Goal: Communication & Community: Answer question/provide support

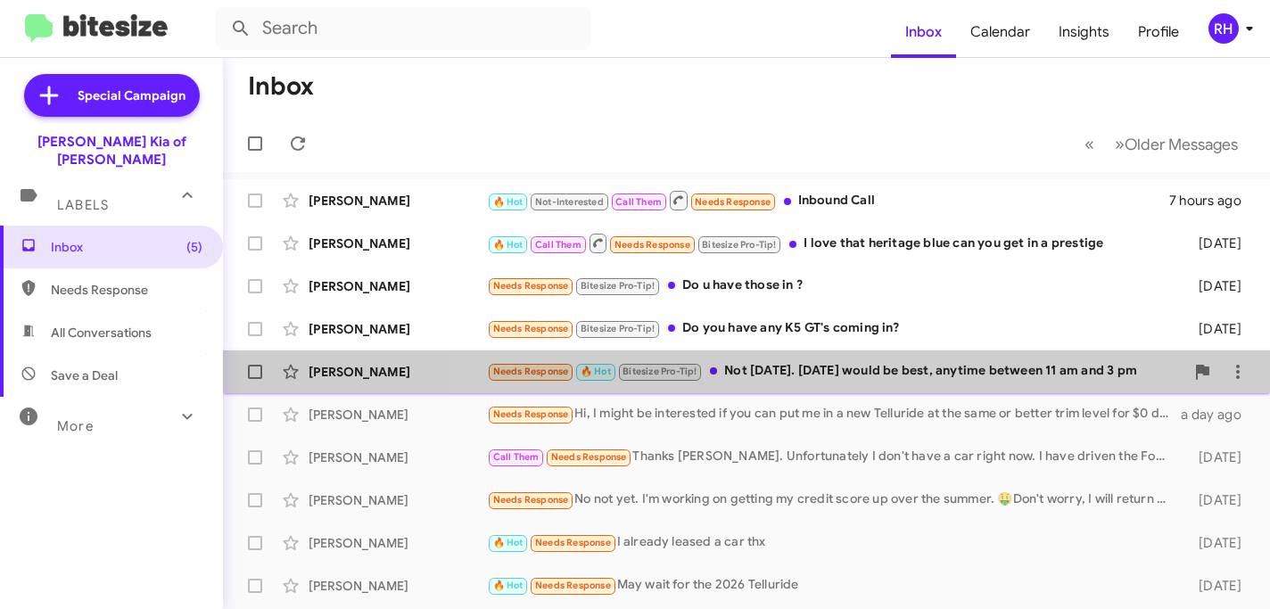
click at [914, 359] on div "Kayne Malinowski Needs Response 🔥 Hot Bitesize Pro-Tip! Not today. Tomorrow wou…" at bounding box center [746, 372] width 1018 height 36
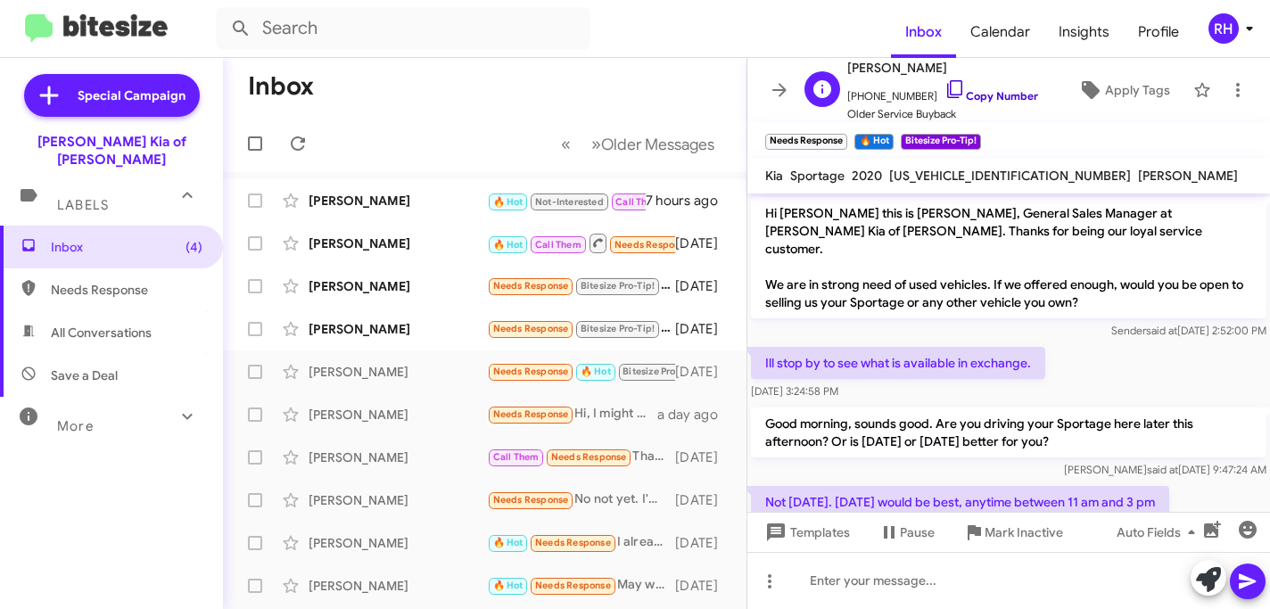
click at [944, 87] on icon at bounding box center [954, 88] width 21 height 21
click at [903, 574] on div at bounding box center [1008, 580] width 523 height 57
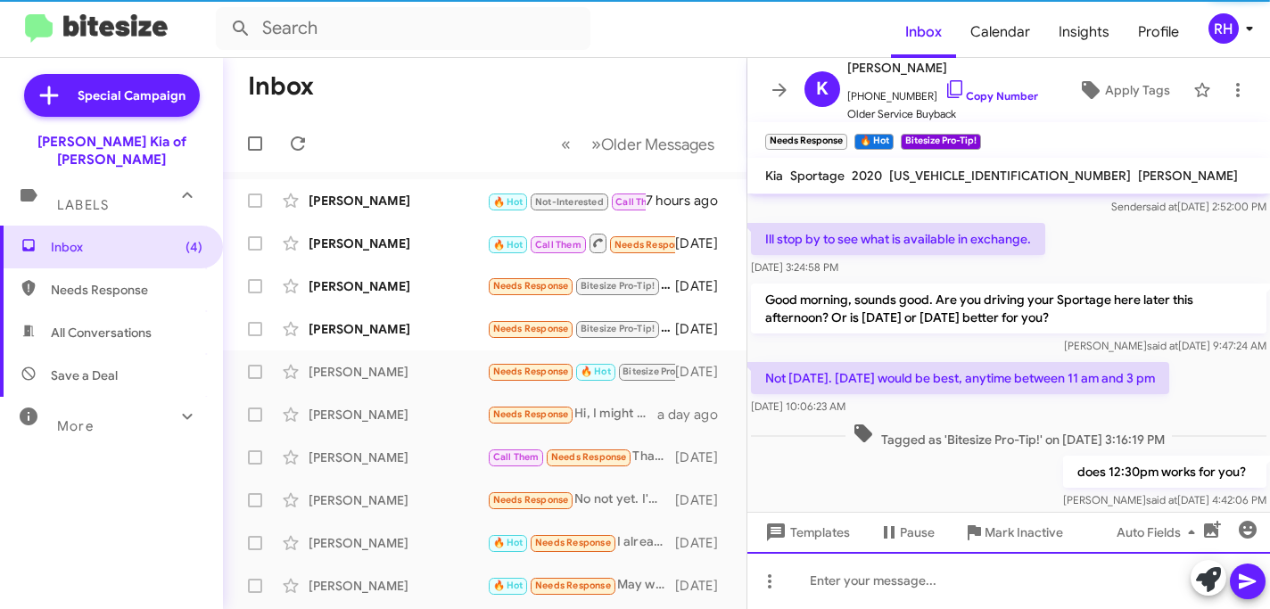
scroll to position [134, 0]
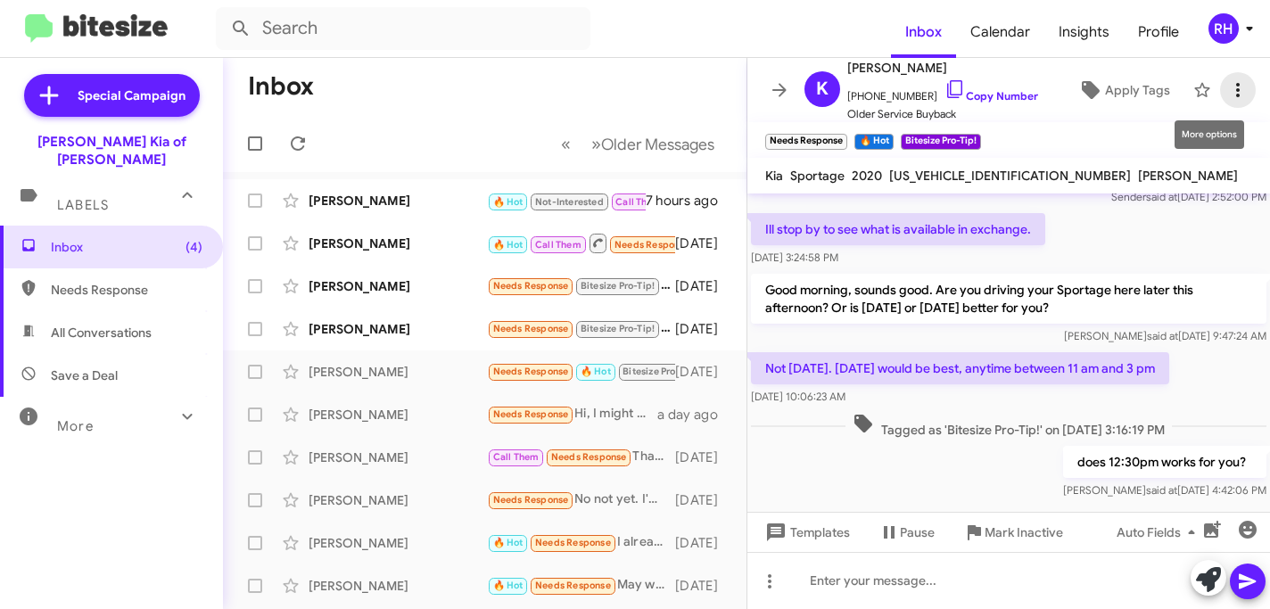
click at [1242, 92] on icon at bounding box center [1237, 89] width 21 height 21
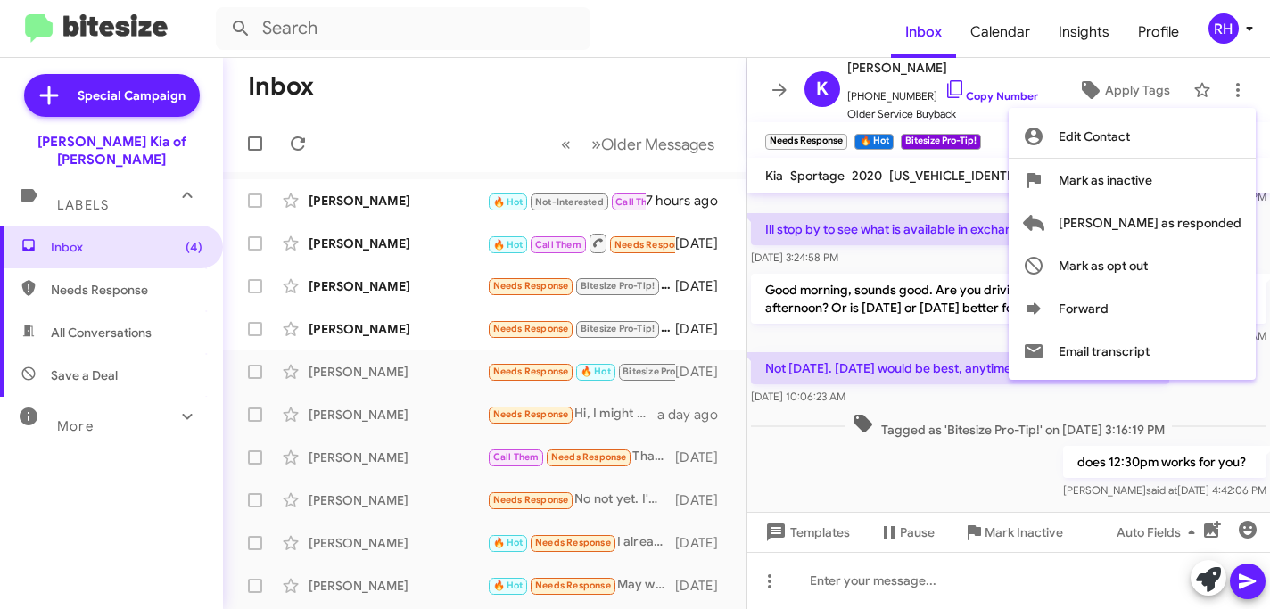
click at [1150, 456] on div at bounding box center [635, 304] width 1270 height 609
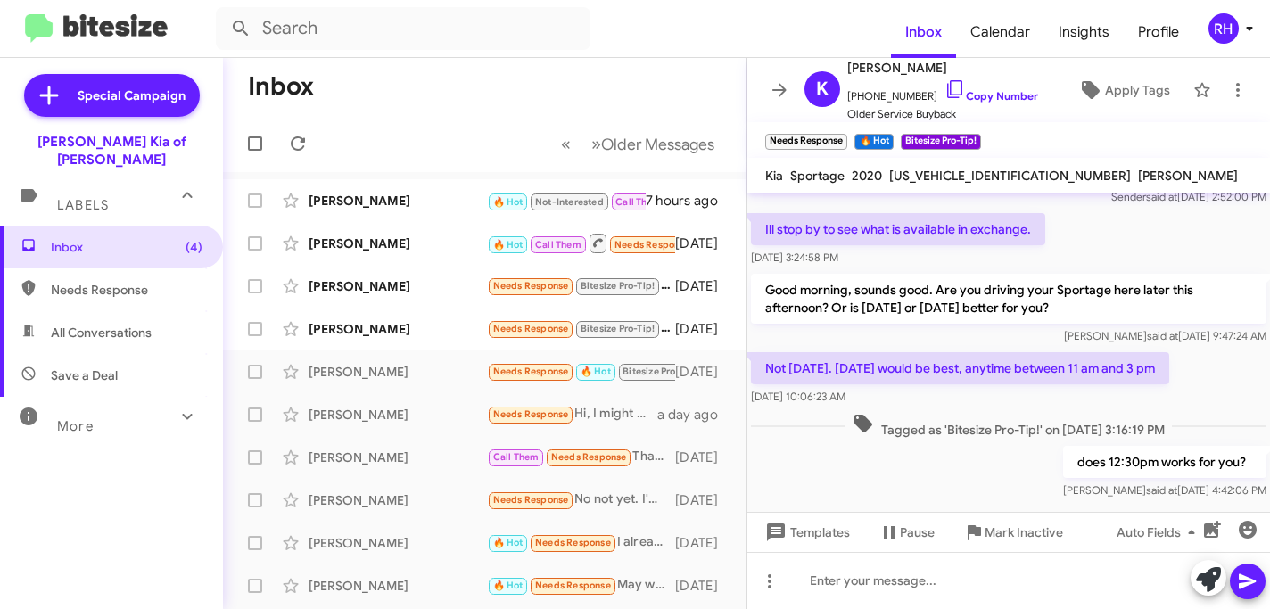
click at [1148, 456] on p "does 12:30pm works for you?" at bounding box center [1164, 462] width 203 height 32
click at [782, 89] on icon at bounding box center [779, 89] width 14 height 13
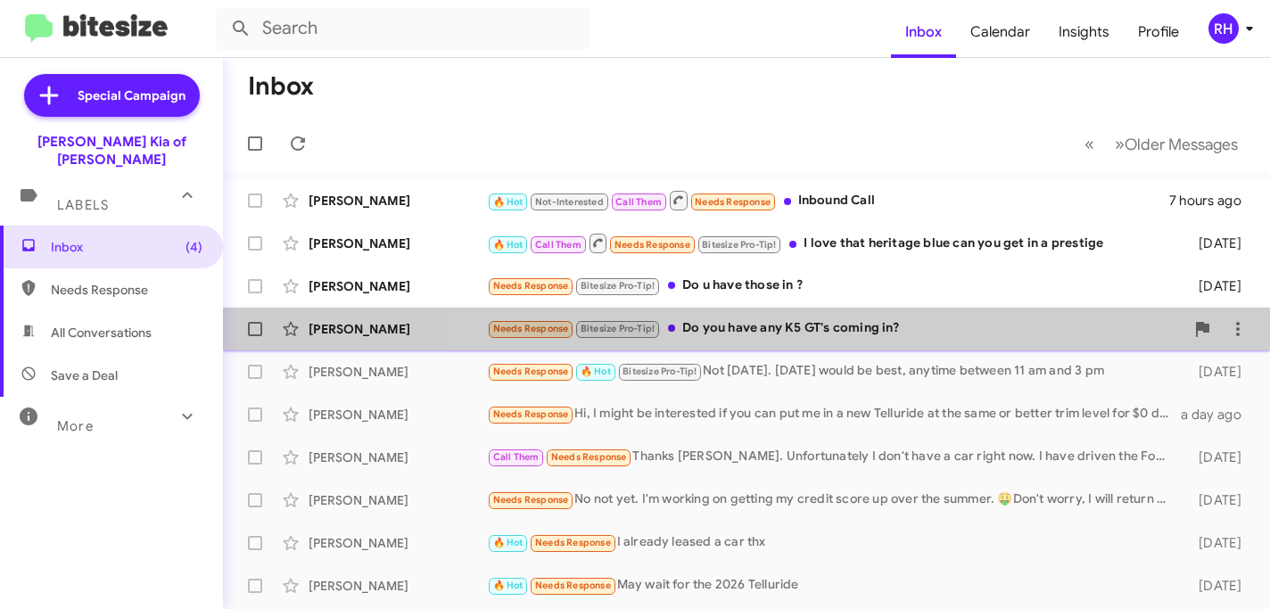
click at [860, 334] on div "Needs Response Bitesize Pro-Tip! Do you have any K5 GT's coming in?" at bounding box center [835, 328] width 697 height 21
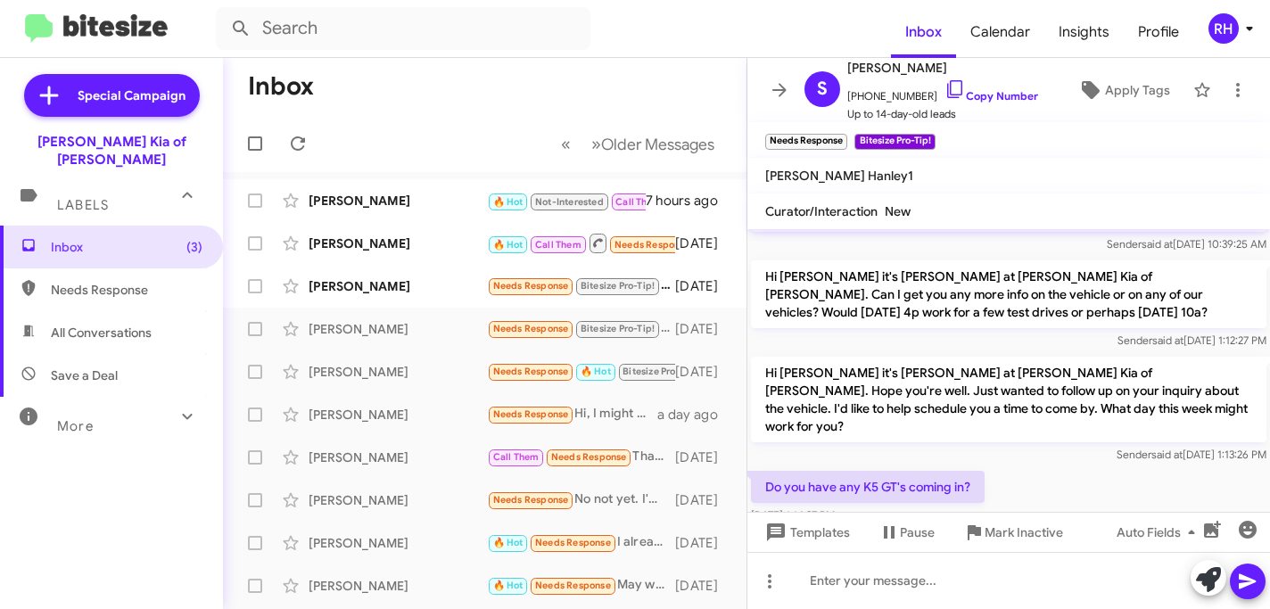
scroll to position [104, 0]
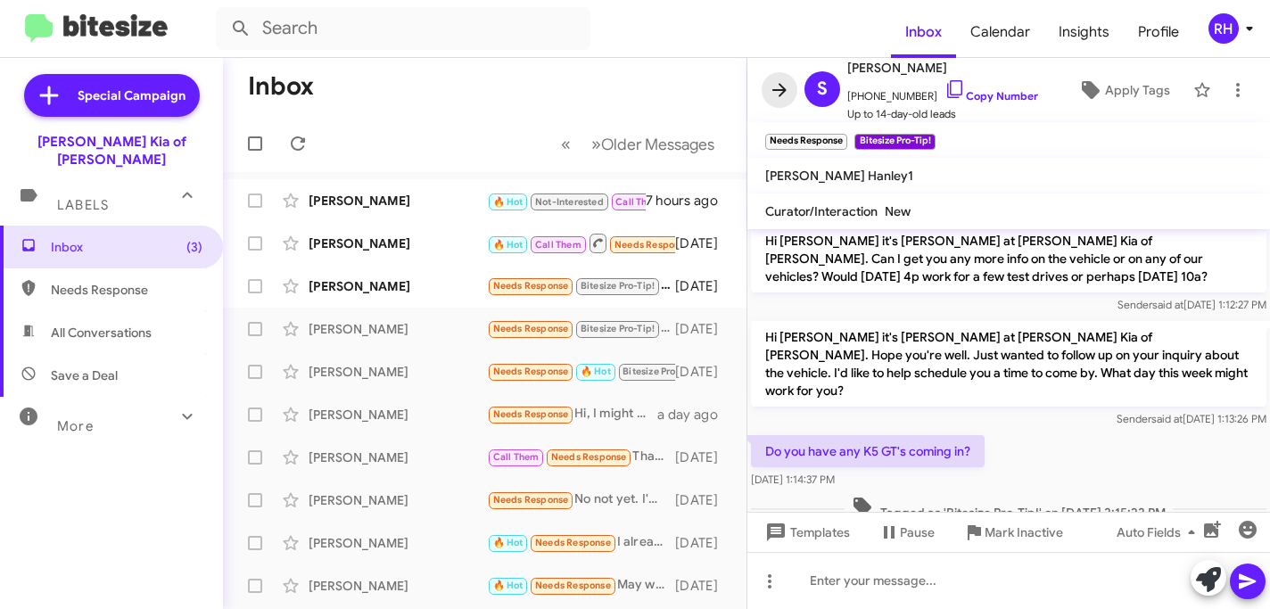
click at [779, 88] on icon at bounding box center [779, 89] width 21 height 21
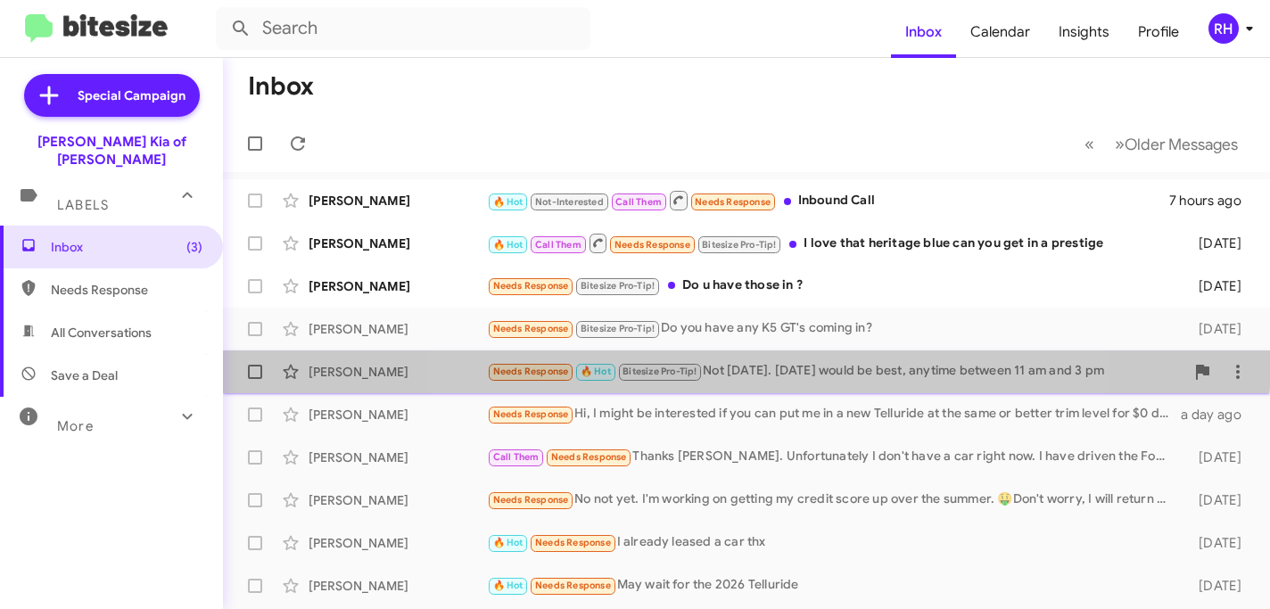
click at [736, 358] on div "Kayne Malinowski Needs Response 🔥 Hot Bitesize Pro-Tip! Not today. Tomorrow wou…" at bounding box center [746, 372] width 1018 height 36
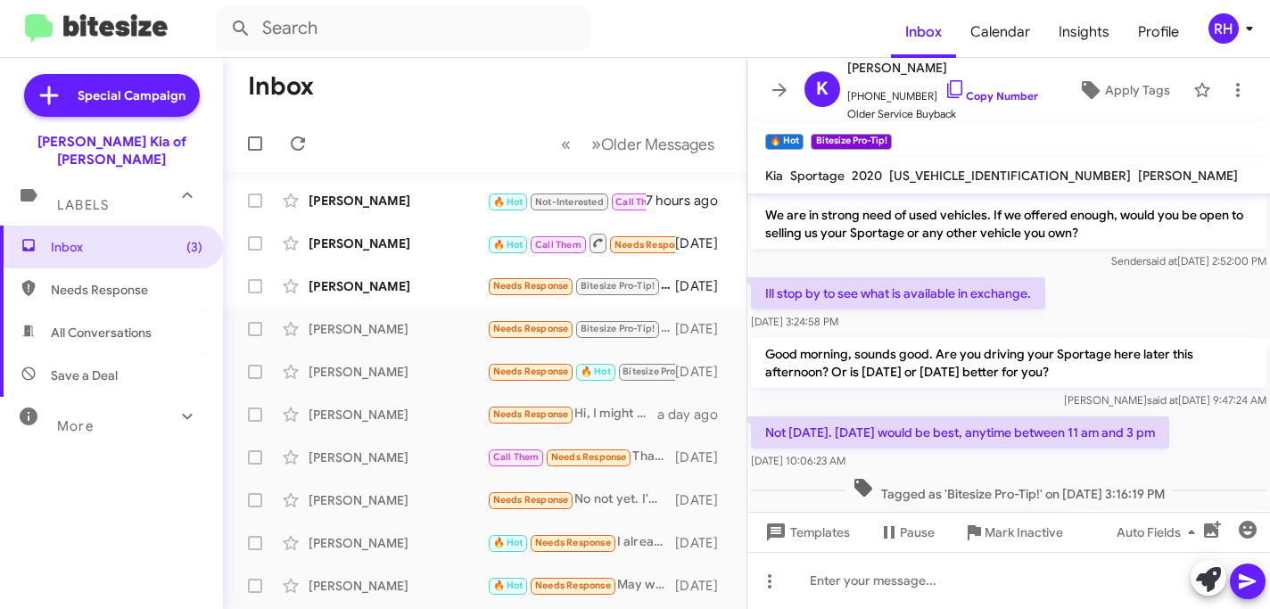
scroll to position [134, 0]
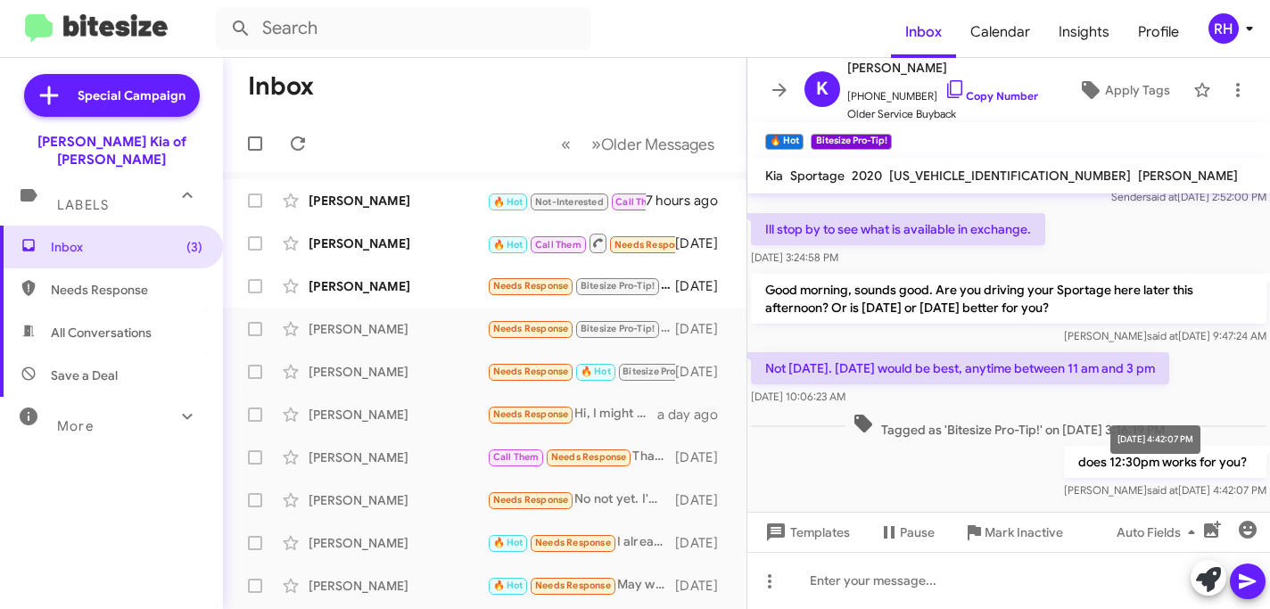
click at [1200, 448] on div "Aug 11, 2025, 4:42:07 PM" at bounding box center [1155, 439] width 90 height 29
click at [766, 581] on icon at bounding box center [769, 581] width 21 height 21
click at [979, 438] on div at bounding box center [635, 304] width 1270 height 609
click at [1124, 446] on p "does 12:30pm works for you?" at bounding box center [1165, 462] width 202 height 32
click at [1239, 87] on icon at bounding box center [1237, 89] width 21 height 21
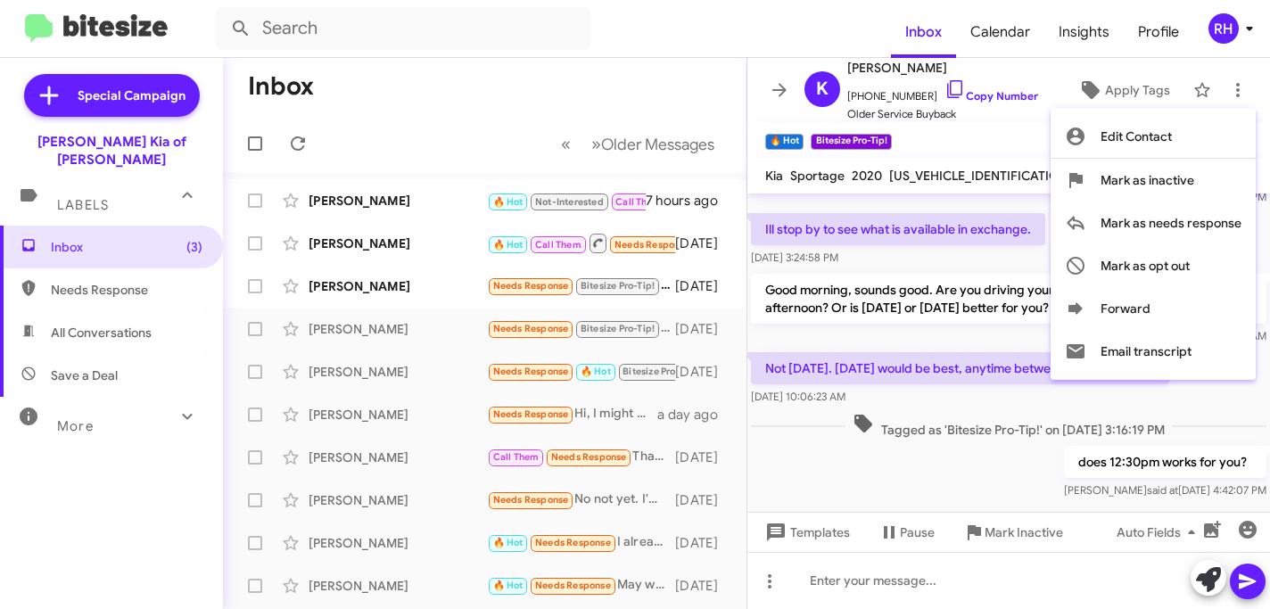
click at [889, 335] on div at bounding box center [635, 304] width 1270 height 609
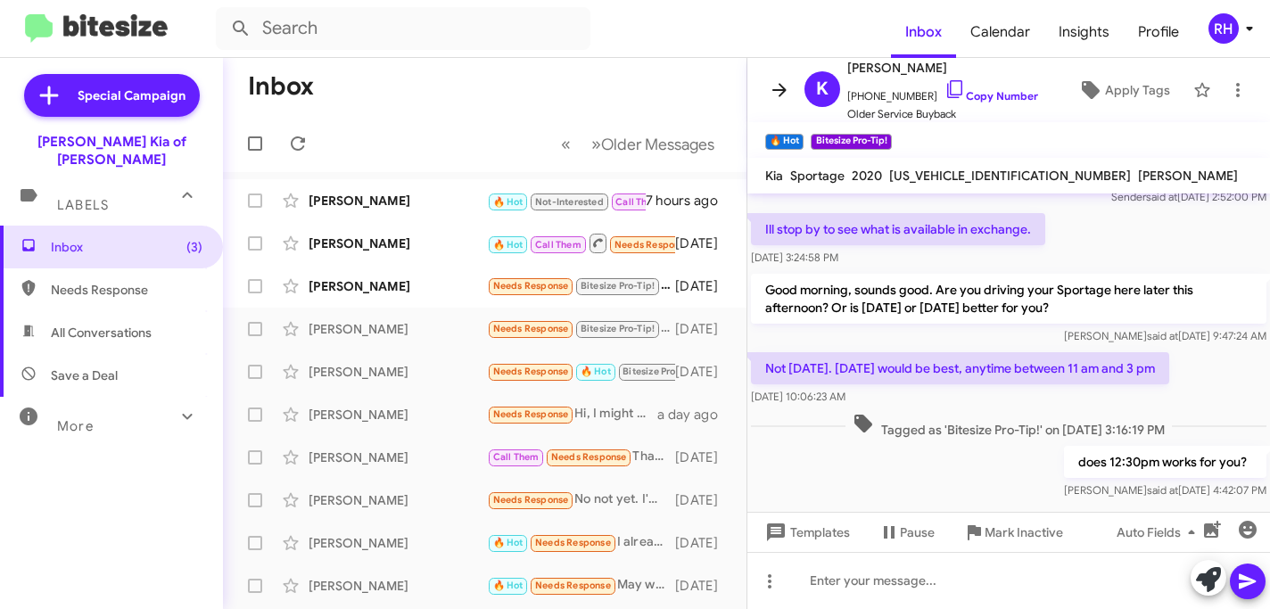
click at [769, 94] on icon at bounding box center [779, 89] width 21 height 21
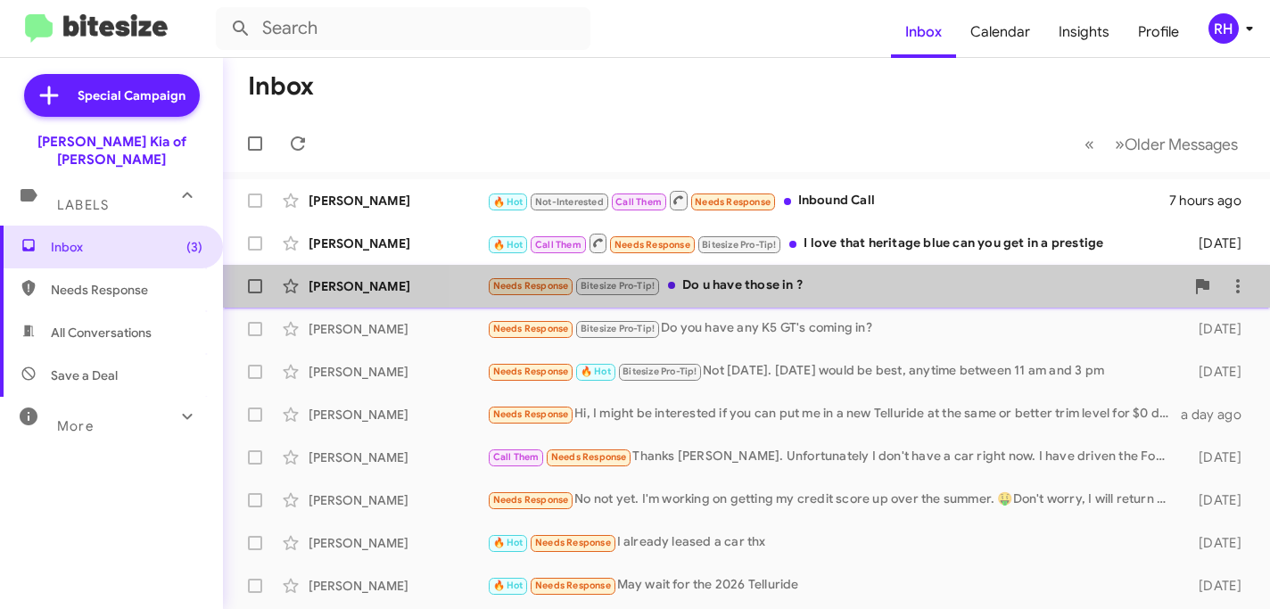
click at [796, 277] on div "Needs Response Bitesize Pro-Tip! Do u have those in ?" at bounding box center [835, 286] width 697 height 21
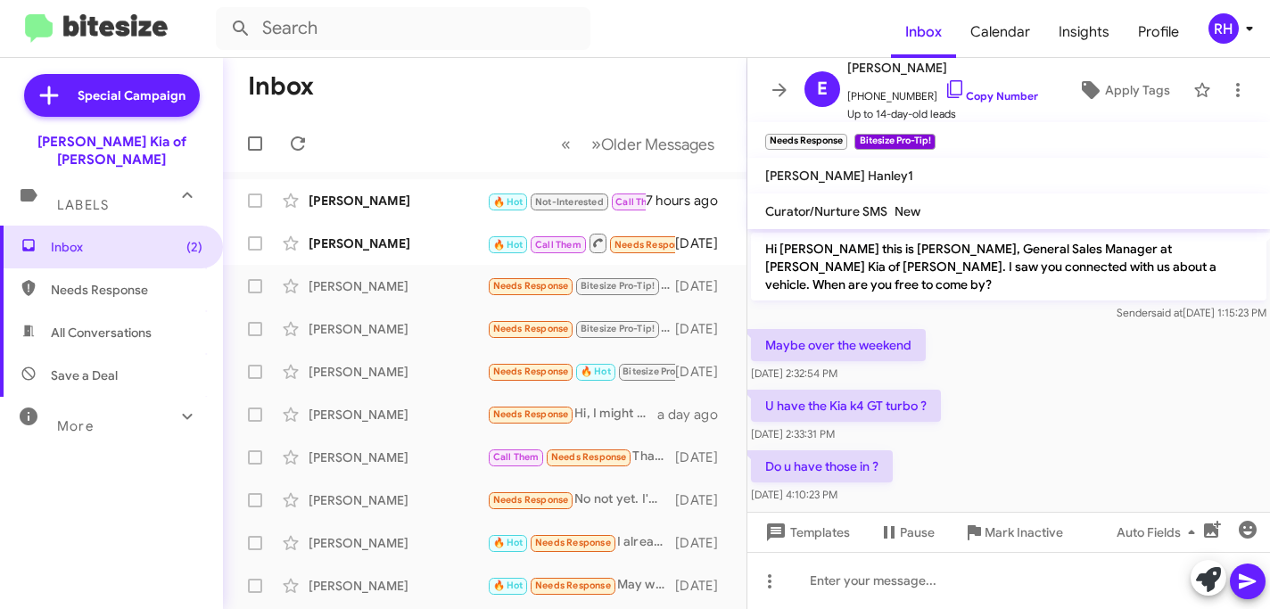
scroll to position [33, 0]
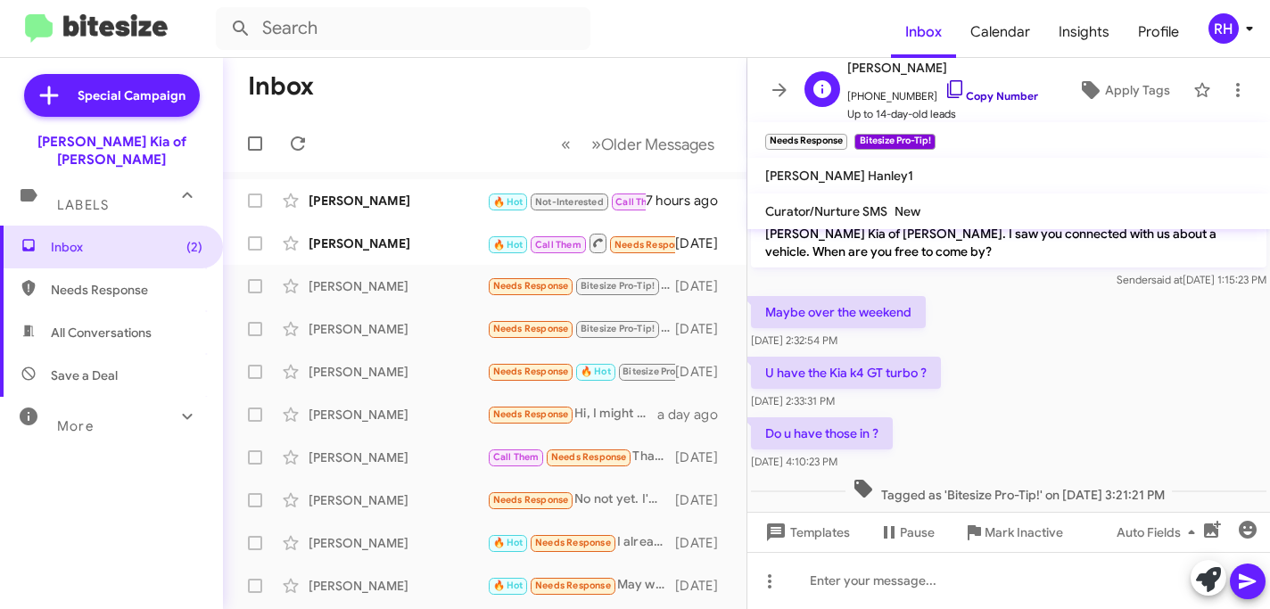
click at [944, 89] on icon at bounding box center [954, 88] width 21 height 21
click at [920, 590] on div at bounding box center [1008, 580] width 523 height 57
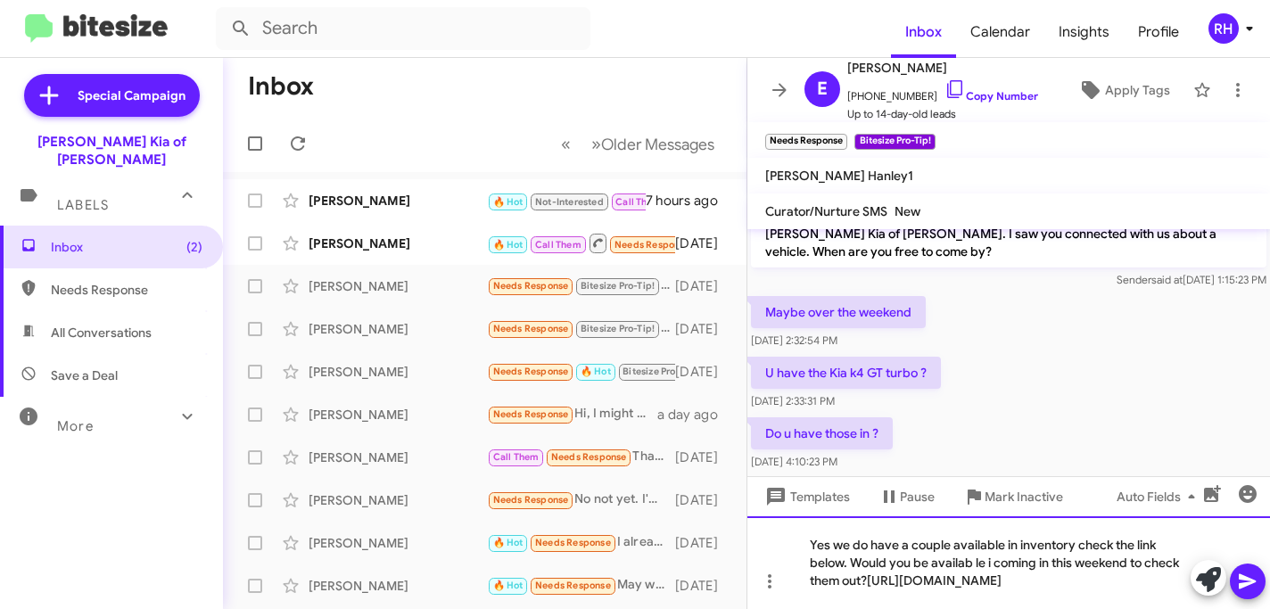
click at [868, 561] on div "Yes we do have a couple available in inventory check the link below. Would you …" at bounding box center [1008, 562] width 523 height 93
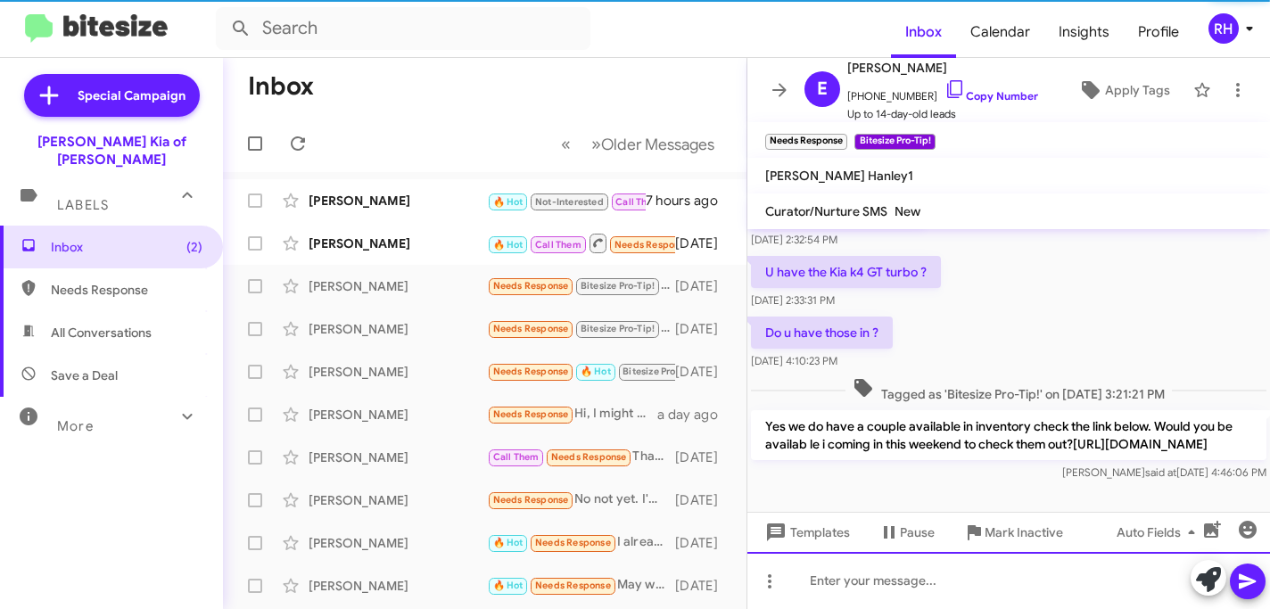
scroll to position [152, 0]
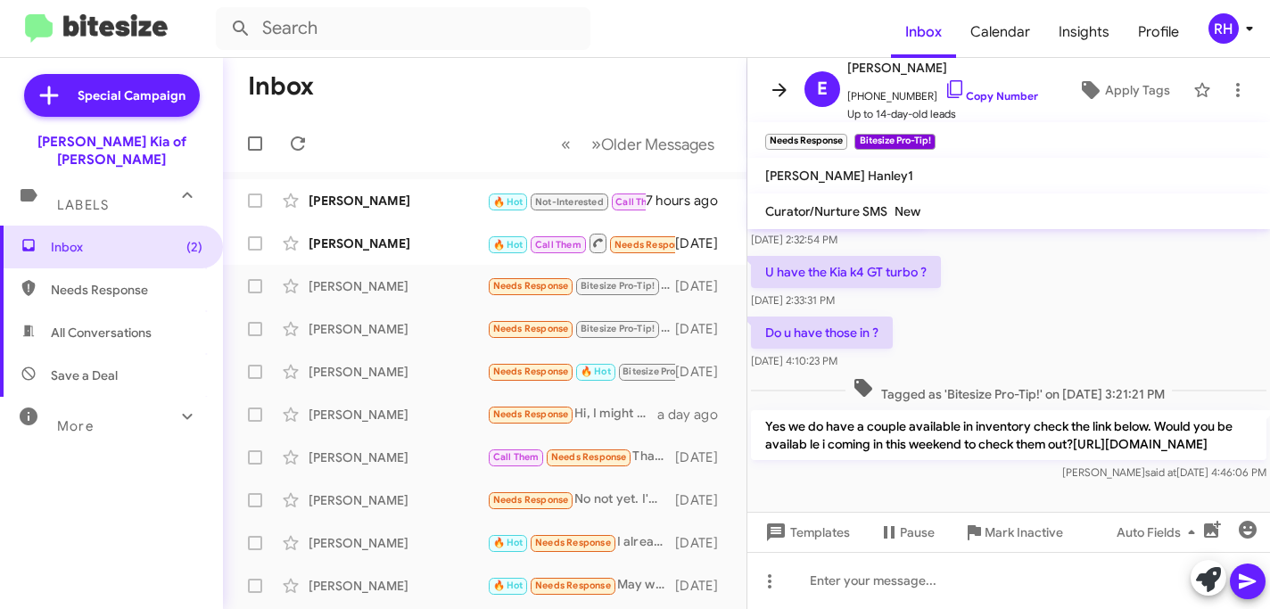
click at [782, 87] on icon at bounding box center [779, 89] width 14 height 13
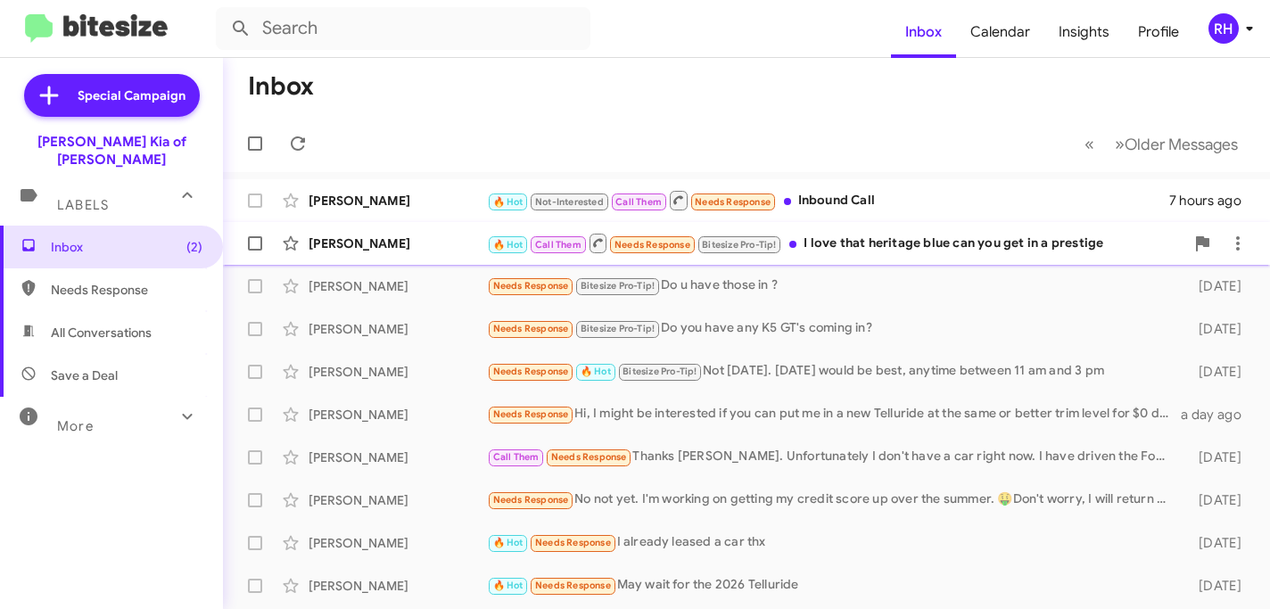
click at [824, 242] on div "🔥 Hot Call Them Needs Response Bitesize Pro-Tip! I love that heritage blue can …" at bounding box center [835, 243] width 697 height 22
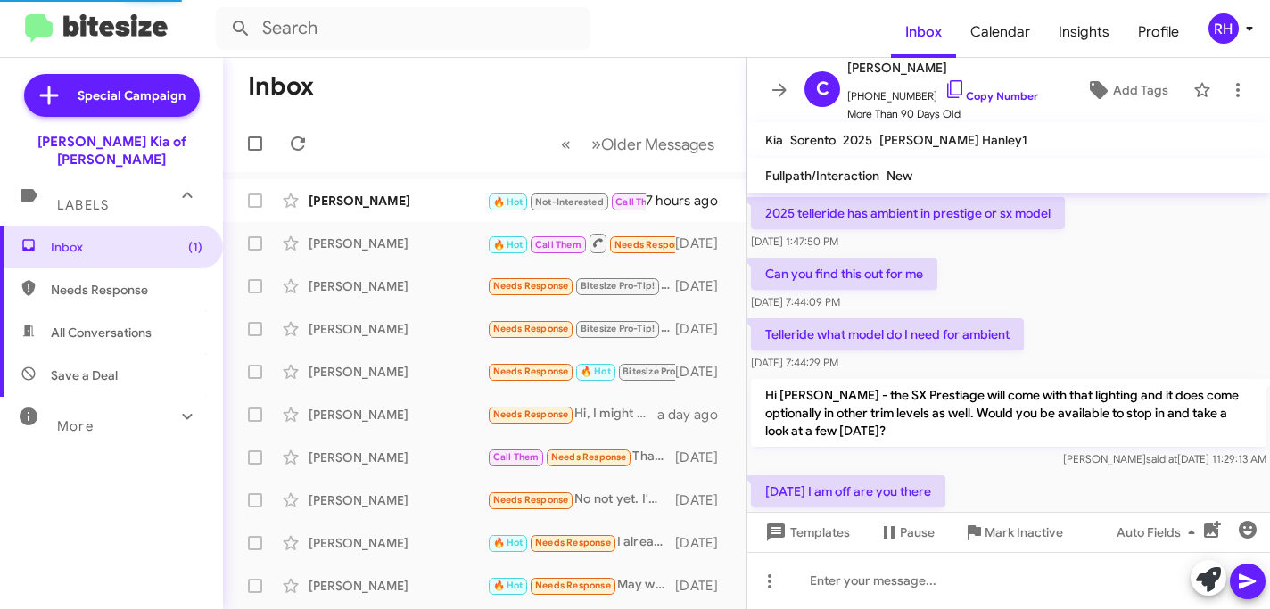
scroll to position [1008, 0]
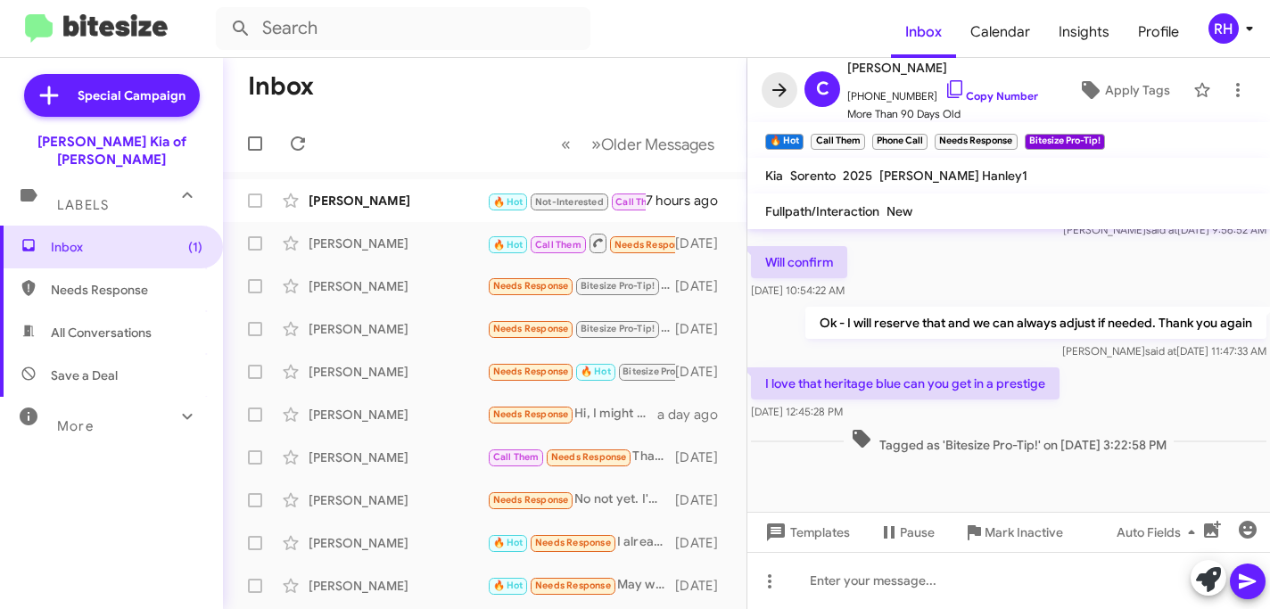
click at [785, 82] on icon at bounding box center [779, 89] width 21 height 21
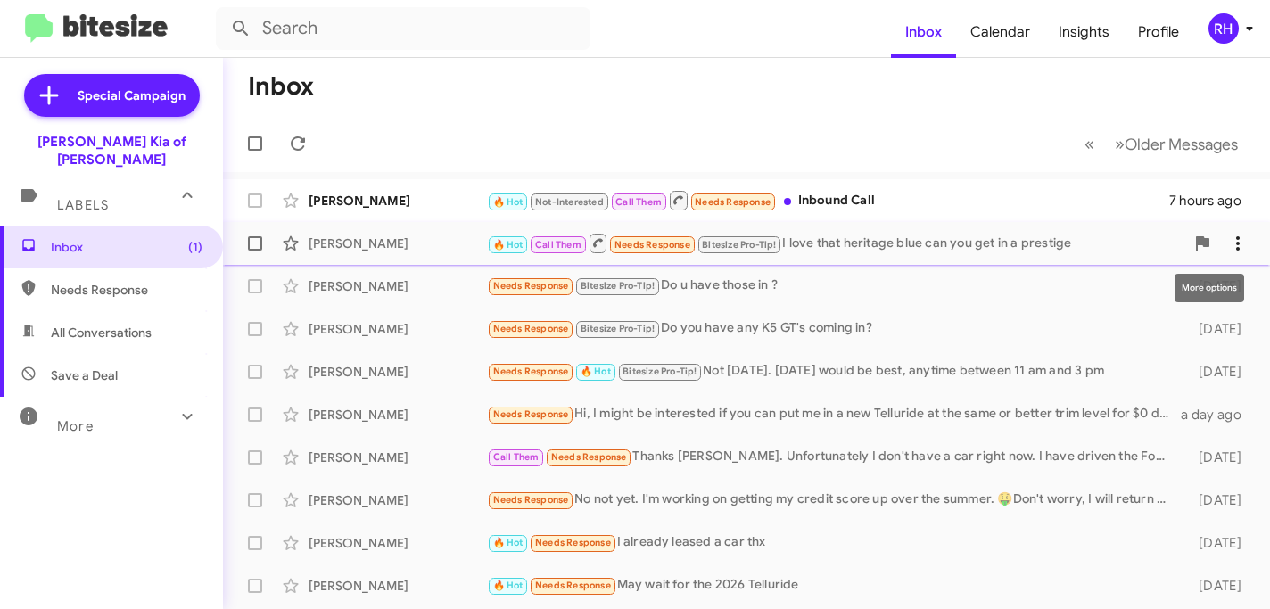
click at [1244, 246] on icon at bounding box center [1237, 243] width 21 height 21
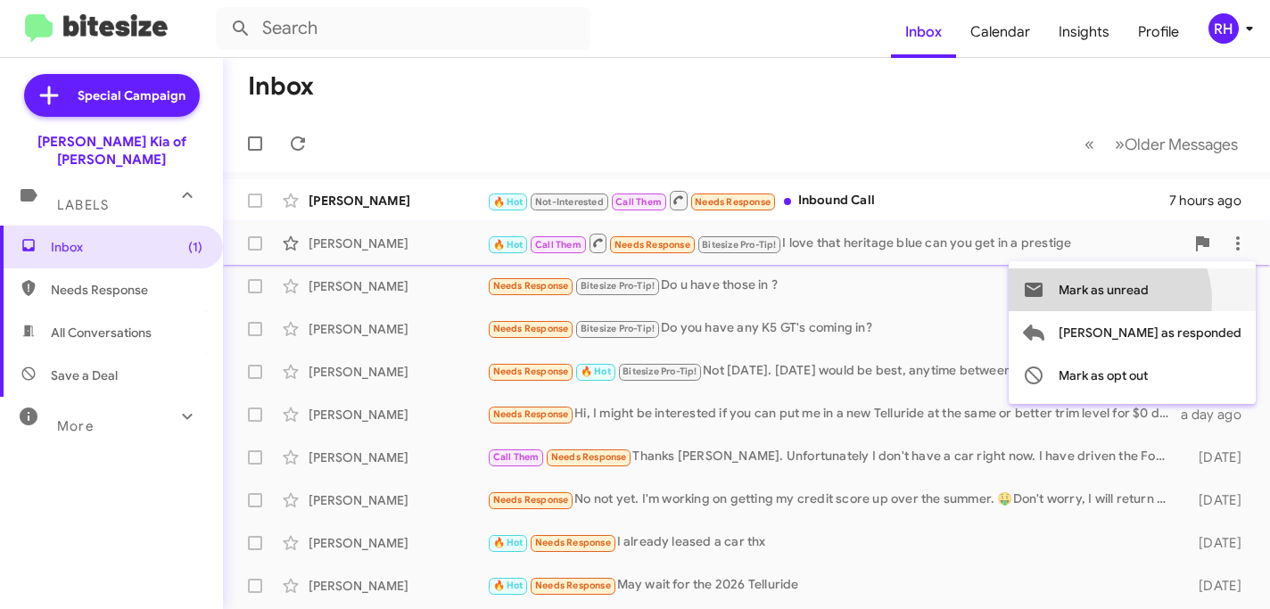
click at [1148, 300] on span "Mark as unread" at bounding box center [1103, 289] width 90 height 43
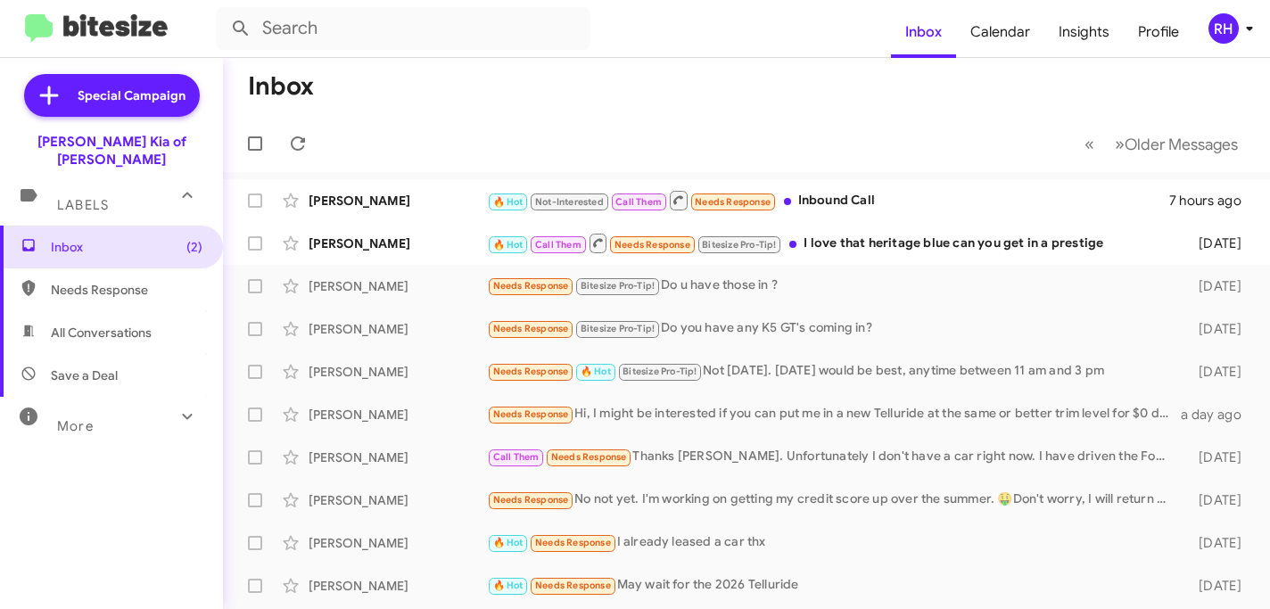
click at [1223, 26] on div "RH" at bounding box center [1223, 28] width 30 height 30
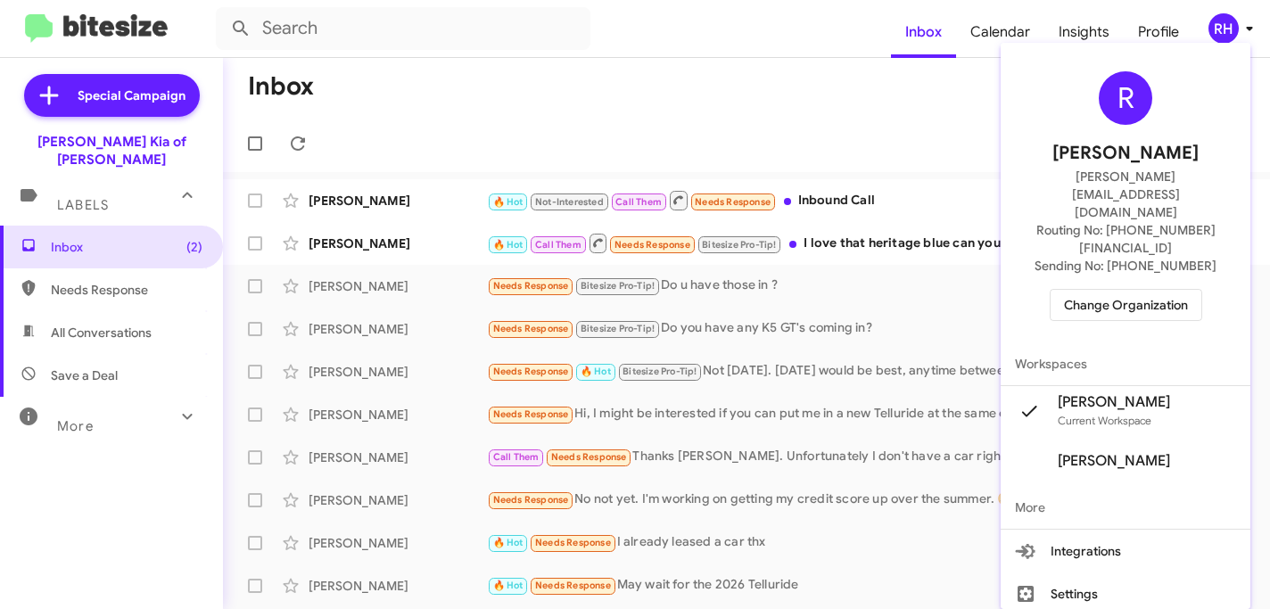
click at [984, 122] on div at bounding box center [635, 304] width 1270 height 609
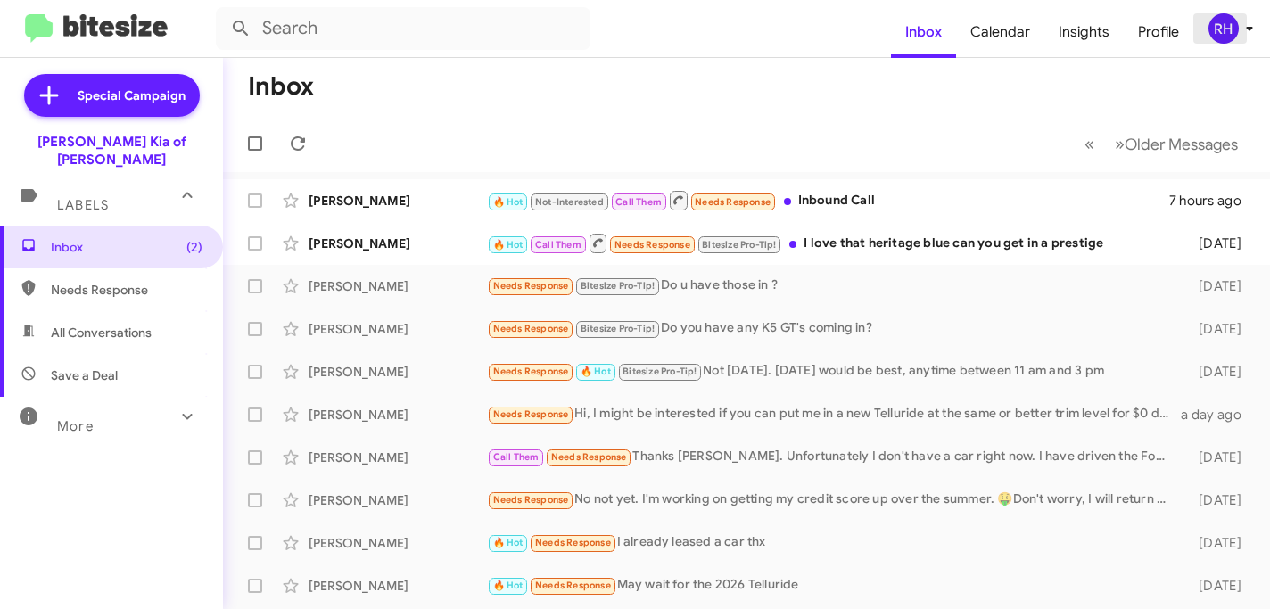
click at [1224, 28] on div "RH" at bounding box center [1223, 28] width 30 height 30
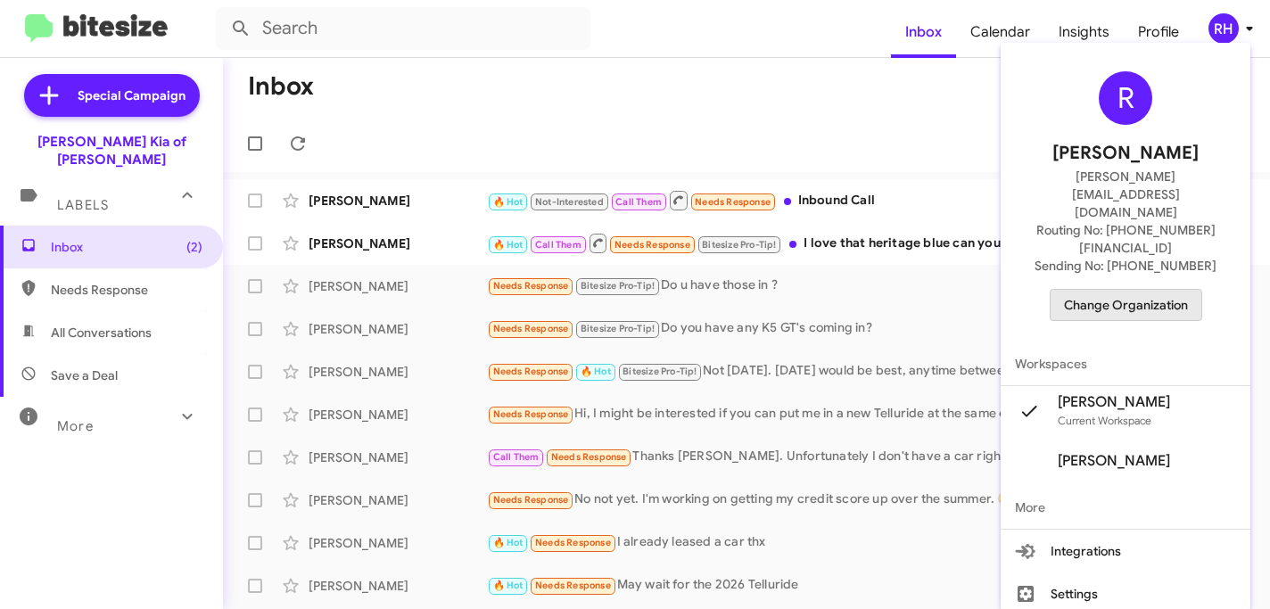
click at [1133, 290] on span "Change Organization" at bounding box center [1126, 305] width 124 height 30
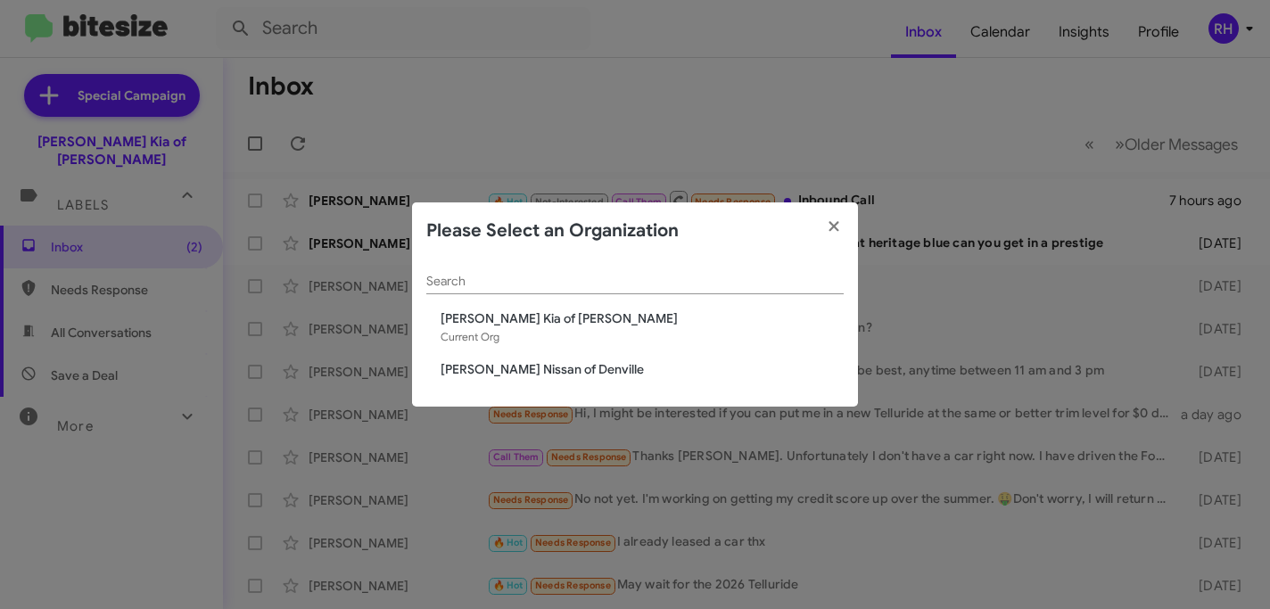
click at [564, 374] on span "[PERSON_NAME] Nissan of Denville" at bounding box center [641, 369] width 403 height 18
